Goal: Transaction & Acquisition: Book appointment/travel/reservation

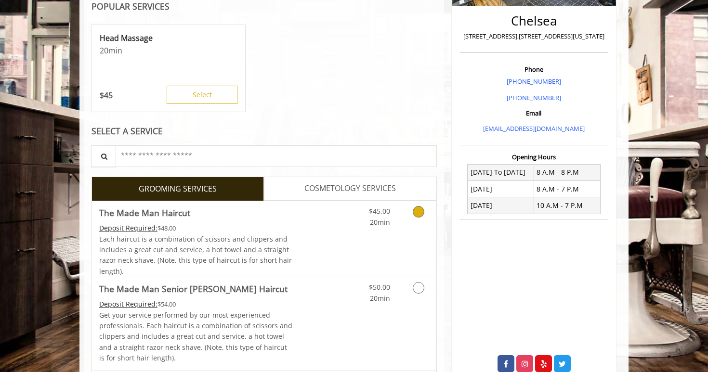
click at [297, 236] on link "Discounted Price" at bounding box center [321, 239] width 57 height 76
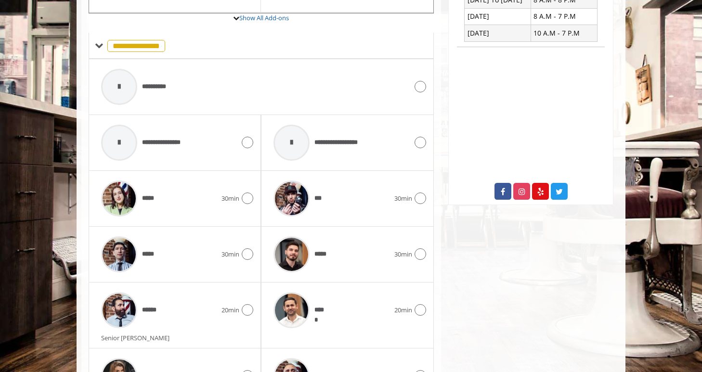
scroll to position [498, 0]
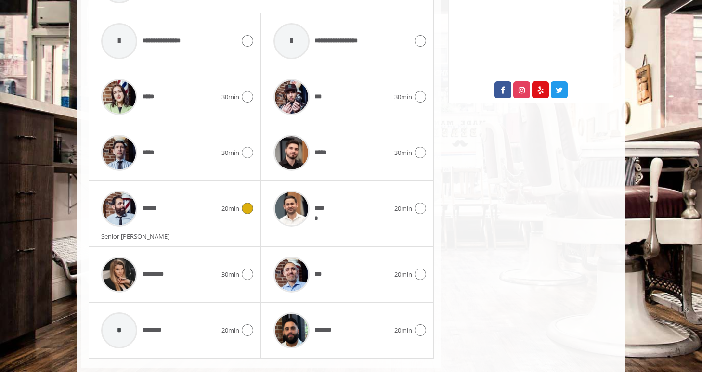
click at [187, 212] on div "******" at bounding box center [158, 209] width 125 height 46
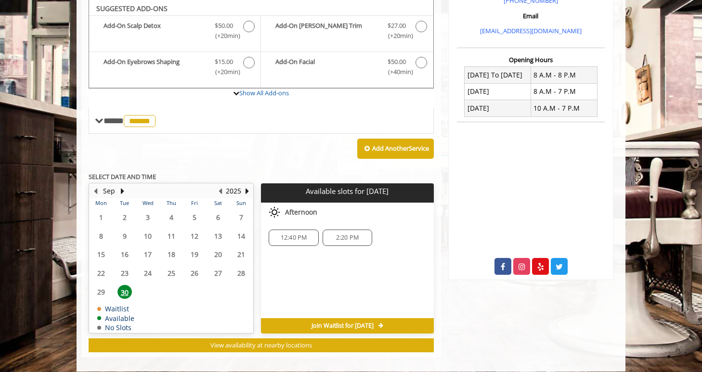
scroll to position [330, 0]
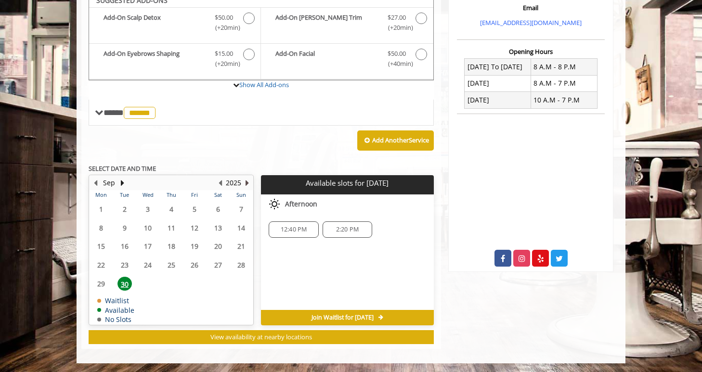
click at [249, 178] on button "Next Year" at bounding box center [247, 183] width 8 height 11
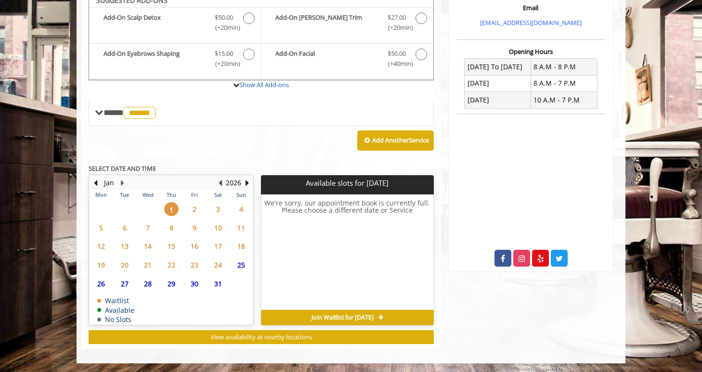
click at [223, 182] on button "Previous Year" at bounding box center [220, 183] width 8 height 11
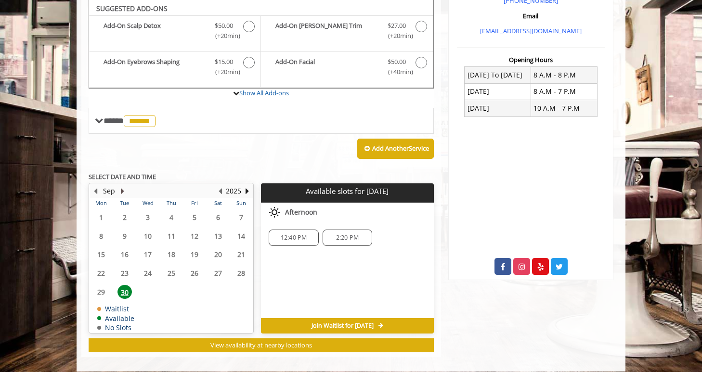
scroll to position [322, 0]
click at [122, 189] on button "Next Month" at bounding box center [122, 191] width 8 height 11
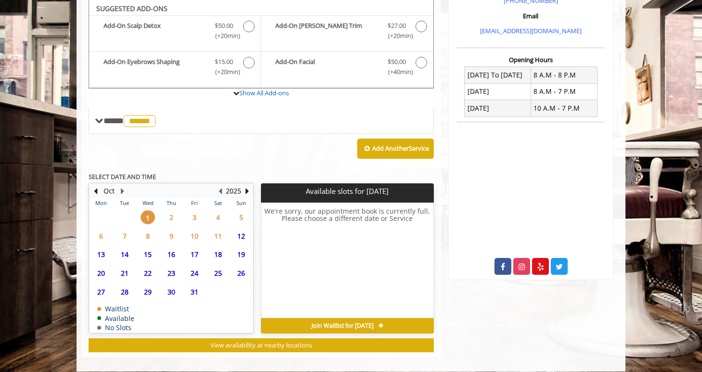
click at [172, 214] on span "2" at bounding box center [171, 217] width 14 height 14
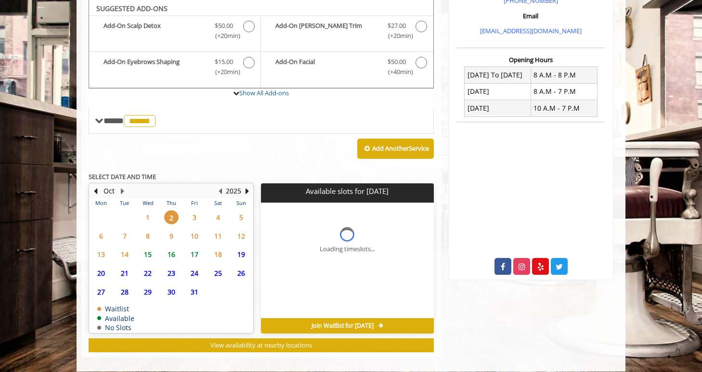
scroll to position [330, 0]
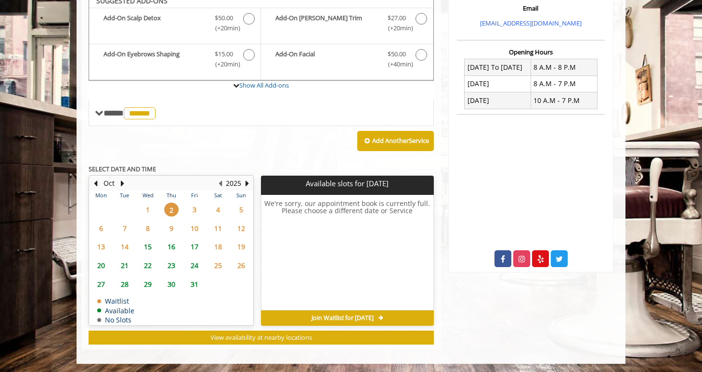
click at [151, 206] on span "1" at bounding box center [148, 210] width 14 height 14
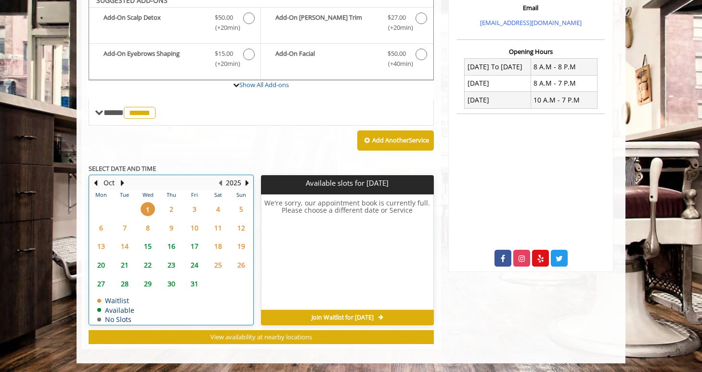
click at [99, 180] on div "Oct" at bounding box center [108, 183] width 19 height 13
click at [93, 181] on button "Previous Month" at bounding box center [95, 183] width 8 height 11
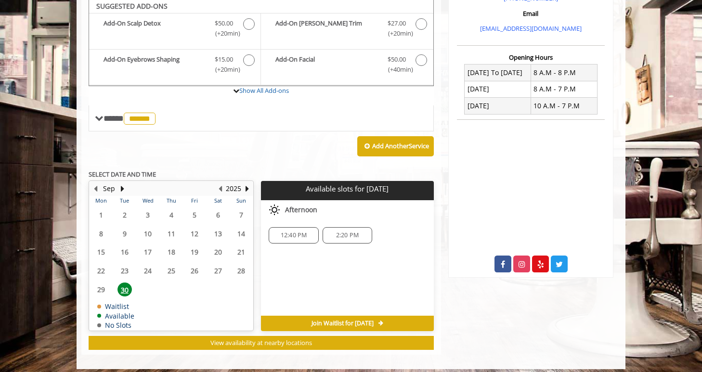
scroll to position [322, 0]
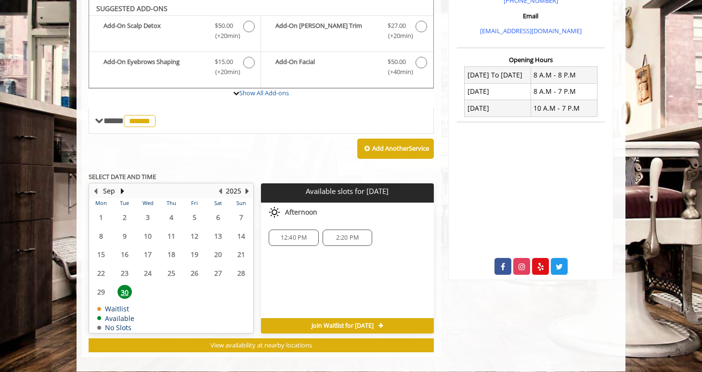
click at [244, 189] on button "Next Year" at bounding box center [247, 191] width 8 height 11
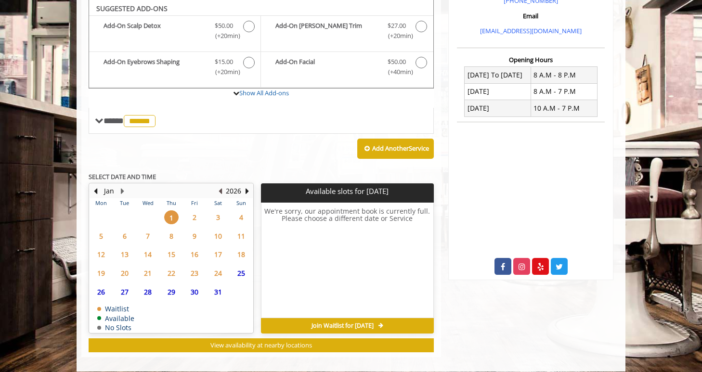
click at [221, 191] on button "Previous Year" at bounding box center [220, 191] width 8 height 11
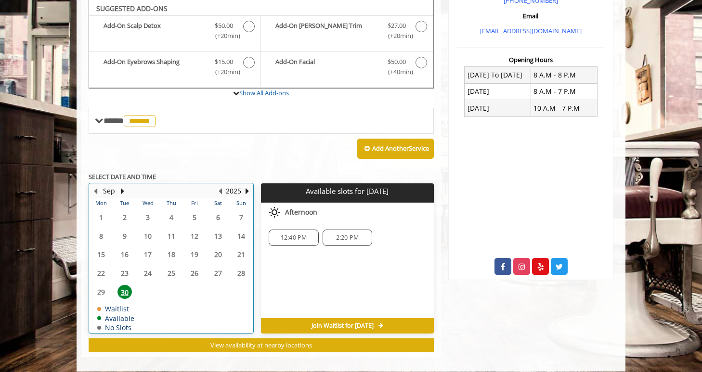
click at [117, 191] on div "Sep" at bounding box center [108, 191] width 19 height 13
click at [121, 190] on button "Next Month" at bounding box center [122, 191] width 8 height 11
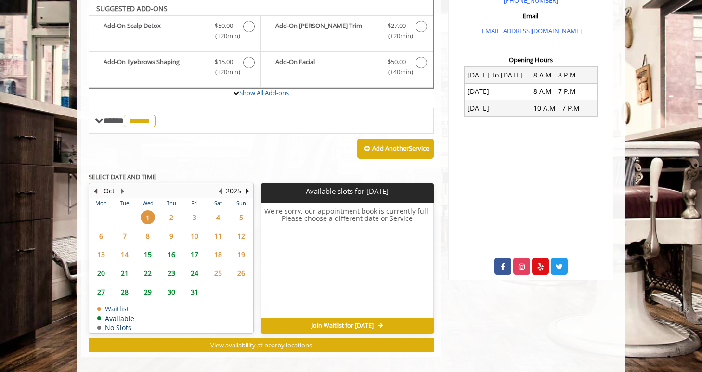
click at [95, 191] on button "Previous Month" at bounding box center [95, 191] width 8 height 11
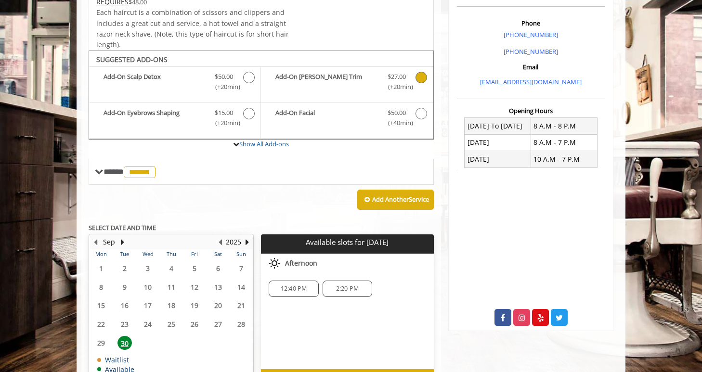
scroll to position [330, 0]
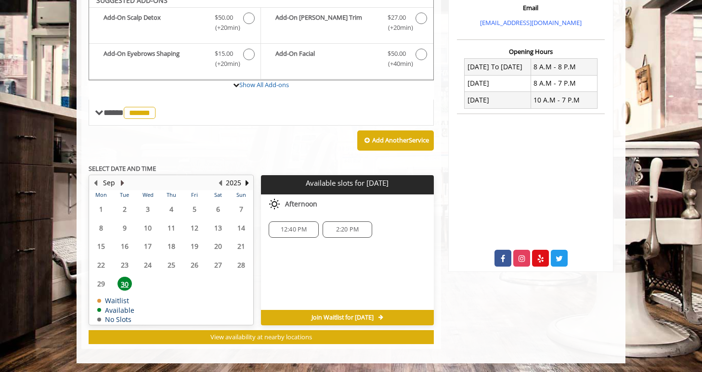
click at [118, 183] on button "Next Month" at bounding box center [122, 183] width 8 height 11
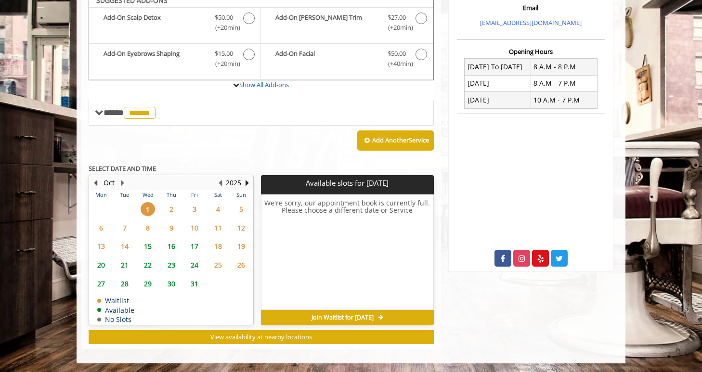
click at [95, 179] on button "Previous Month" at bounding box center [95, 183] width 8 height 11
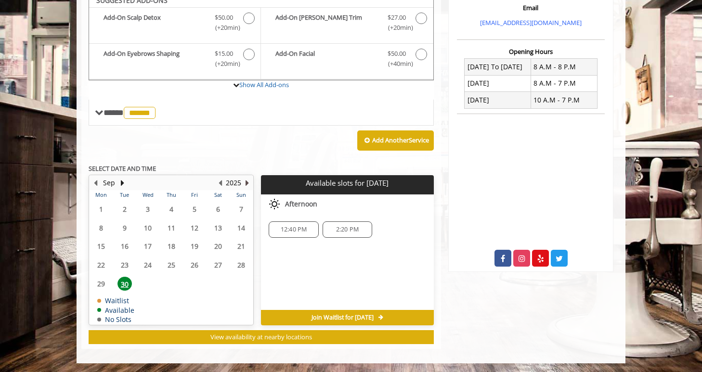
click at [245, 184] on button "Next Year" at bounding box center [247, 183] width 8 height 11
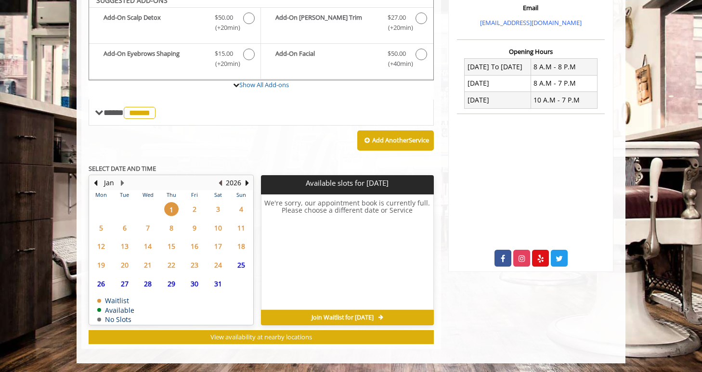
click at [223, 182] on button "Previous Year" at bounding box center [220, 183] width 8 height 11
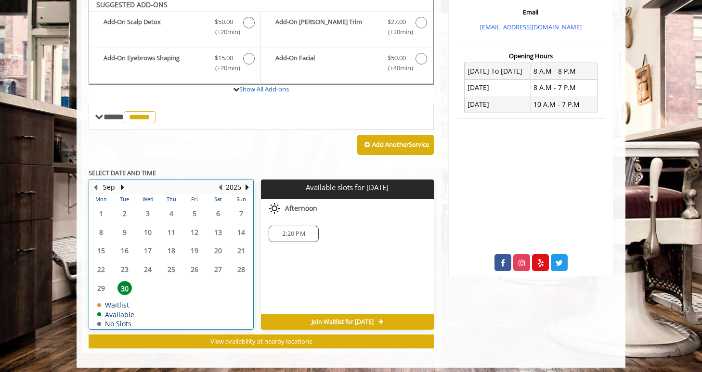
click at [117, 184] on div "Sep" at bounding box center [108, 187] width 19 height 13
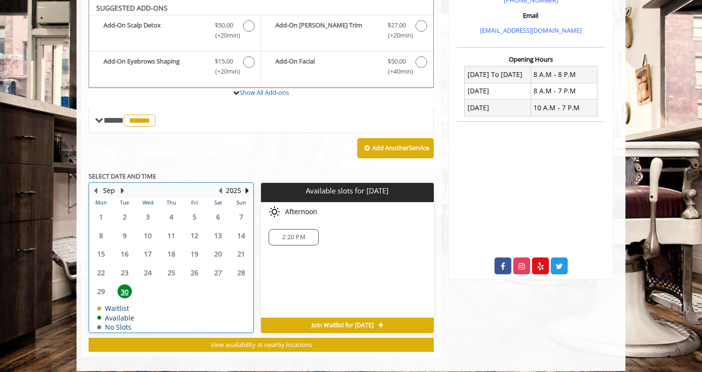
scroll to position [322, 0]
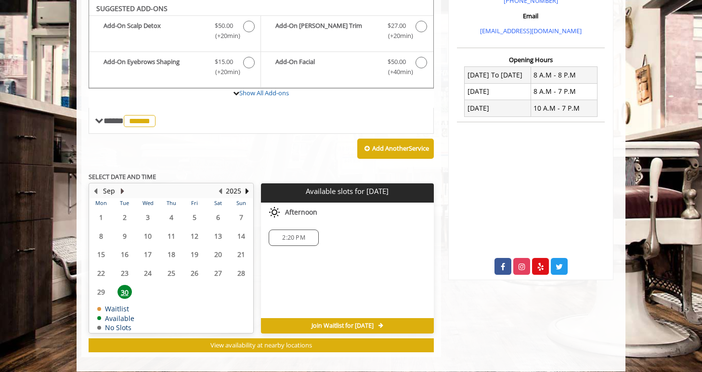
click at [120, 191] on button "Next Month" at bounding box center [122, 191] width 8 height 11
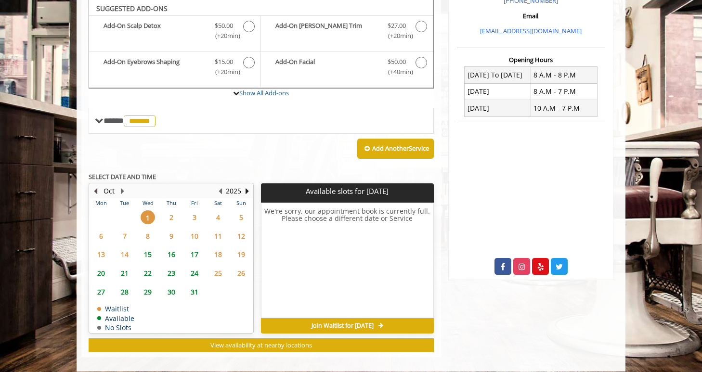
click at [96, 192] on button "Previous Month" at bounding box center [95, 191] width 8 height 11
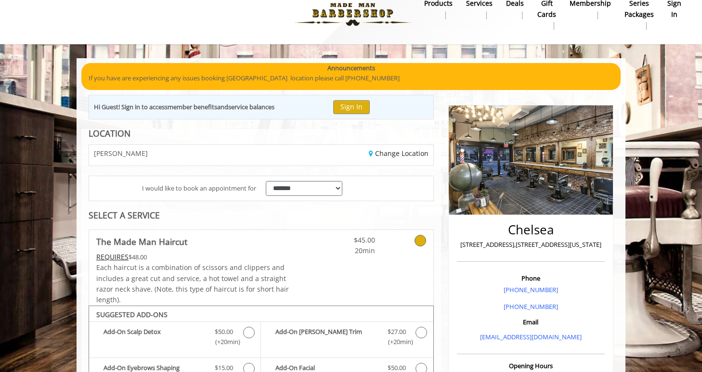
scroll to position [0, 0]
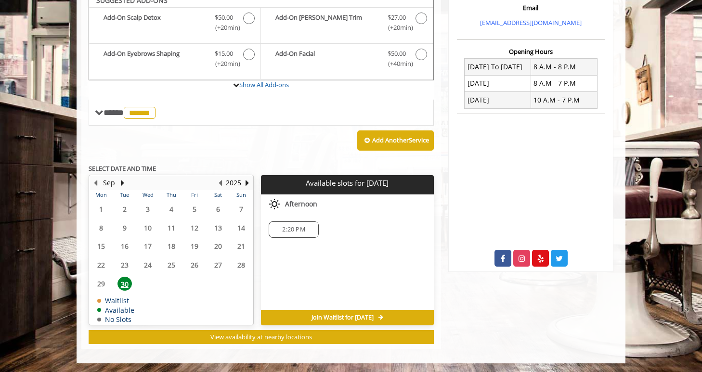
click at [300, 233] on div "2:20 PM" at bounding box center [294, 229] width 50 height 16
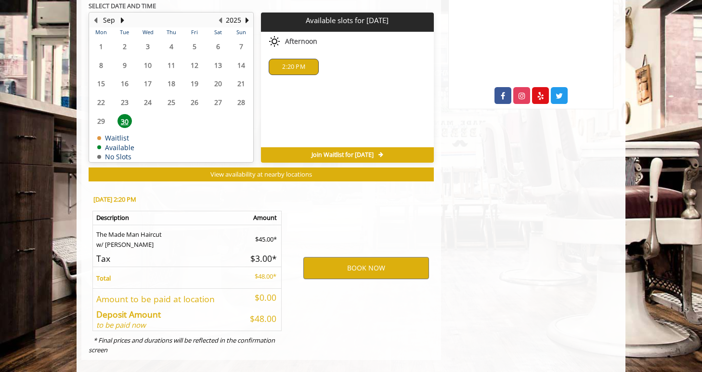
scroll to position [504, 0]
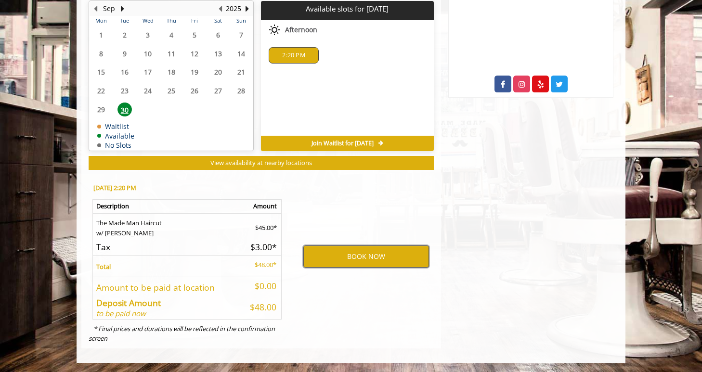
click at [369, 258] on button "BOOK NOW" at bounding box center [366, 257] width 126 height 22
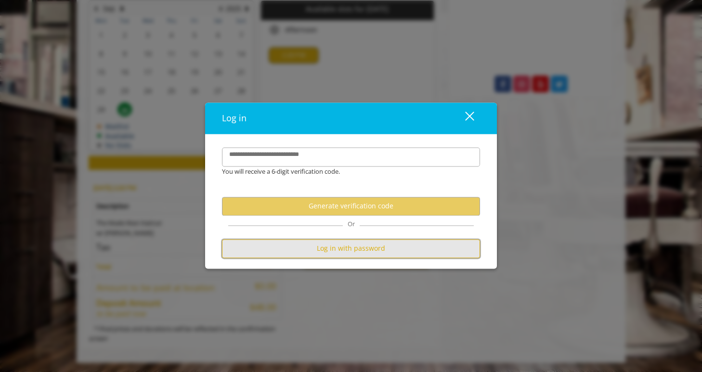
click at [349, 247] on button "Log in with password" at bounding box center [351, 248] width 258 height 19
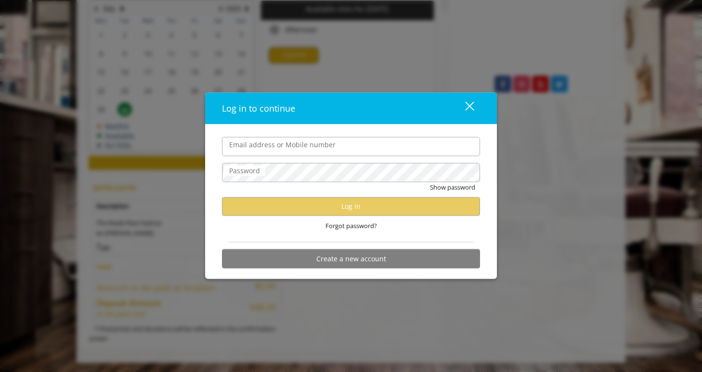
type input "**********"
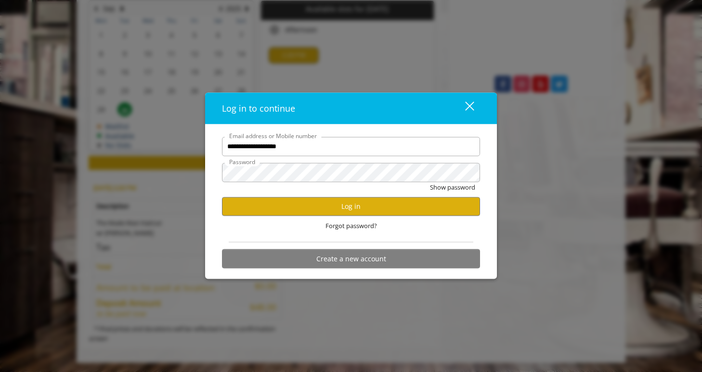
scroll to position [0, 0]
click at [336, 200] on button "Log in" at bounding box center [351, 206] width 258 height 19
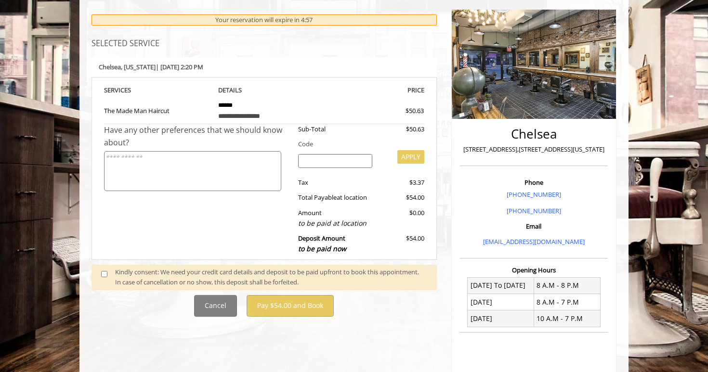
scroll to position [123, 0]
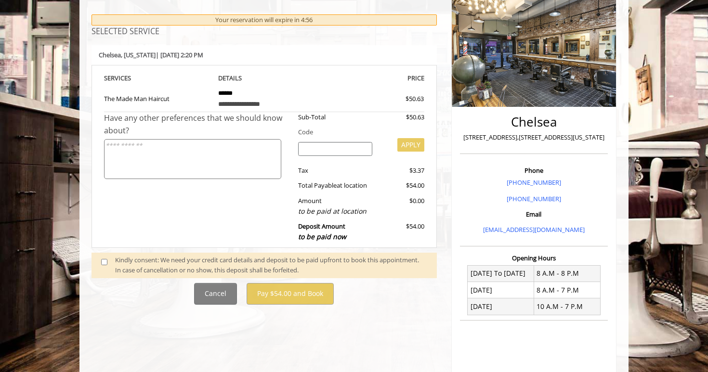
click at [99, 261] on span at bounding box center [108, 265] width 28 height 20
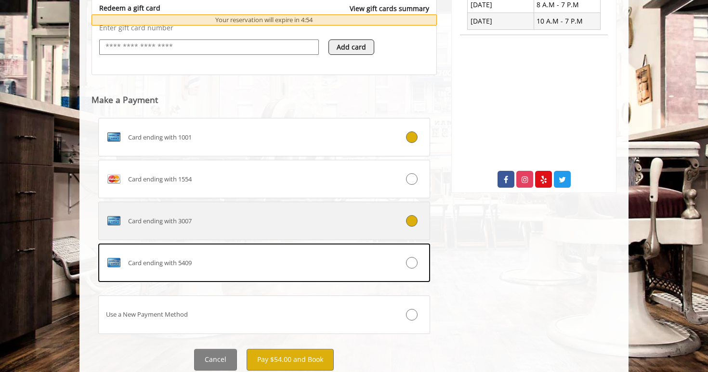
click at [225, 222] on div "Card ending with 3007" at bounding box center [236, 220] width 275 height 15
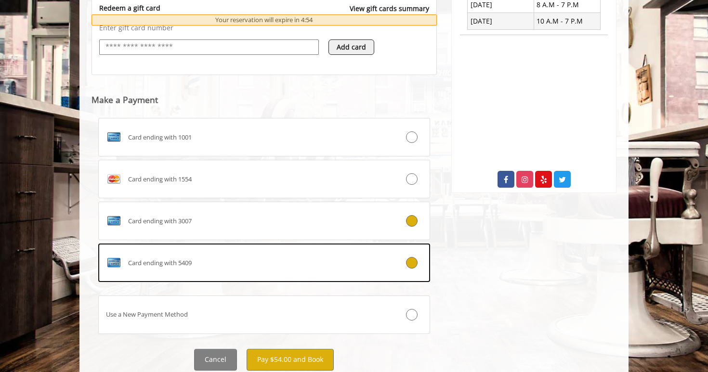
scroll to position [441, 0]
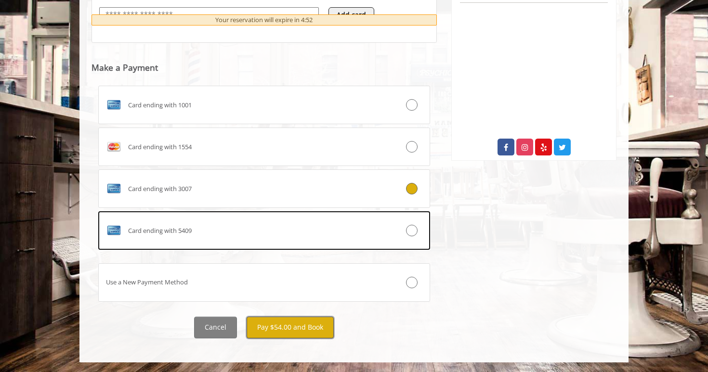
click at [308, 329] on button "Pay $54.00 and Book" at bounding box center [290, 328] width 87 height 22
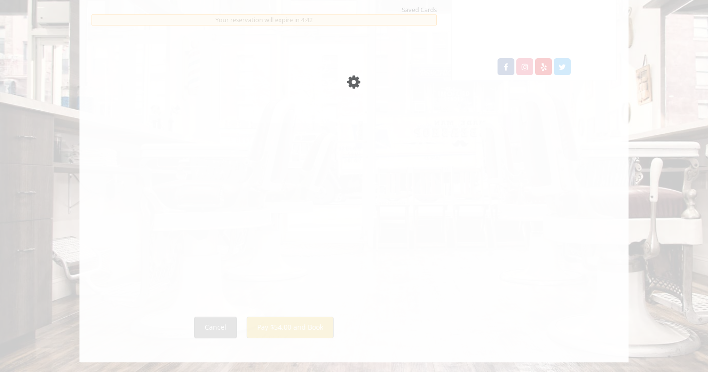
scroll to position [0, 0]
